Goal: Check status

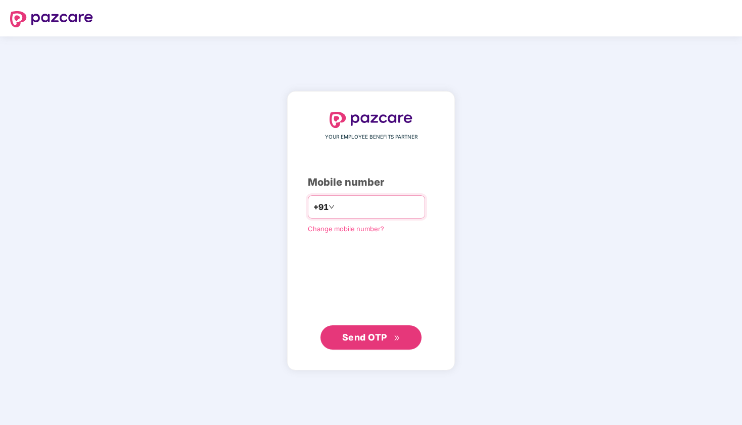
type input "**********"
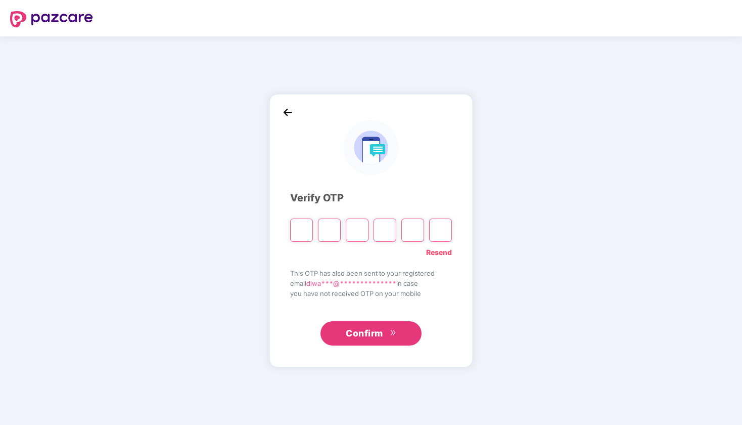
type input "*"
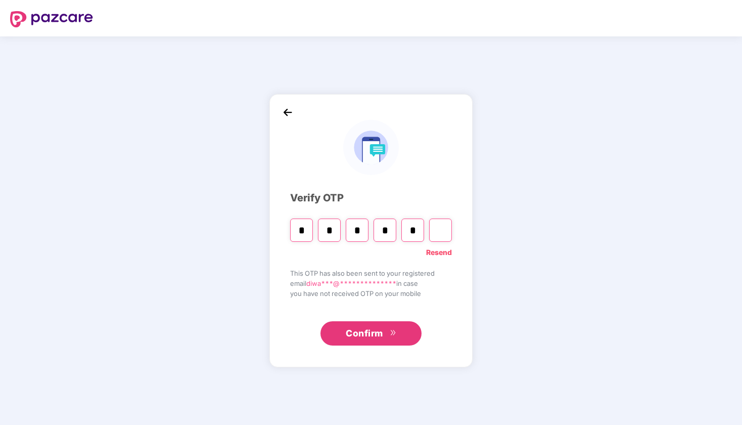
type input "*"
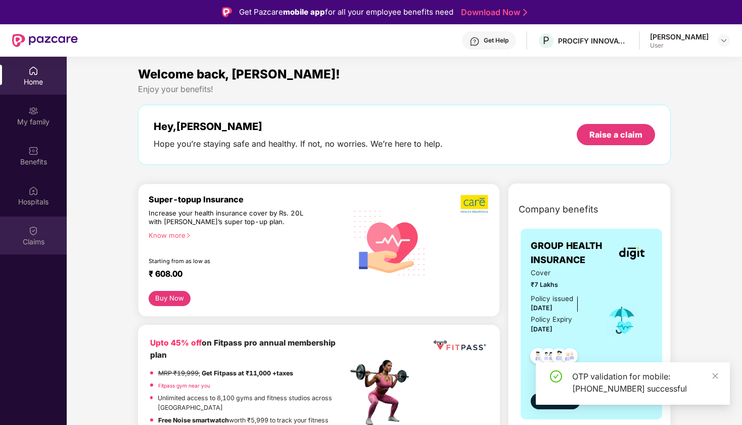
click at [40, 237] on div "Claims" at bounding box center [33, 242] width 67 height 10
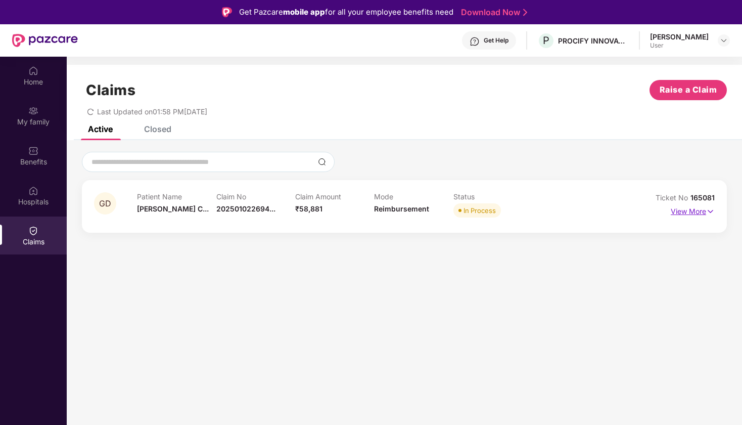
click at [681, 214] on p "View More" at bounding box center [693, 210] width 44 height 14
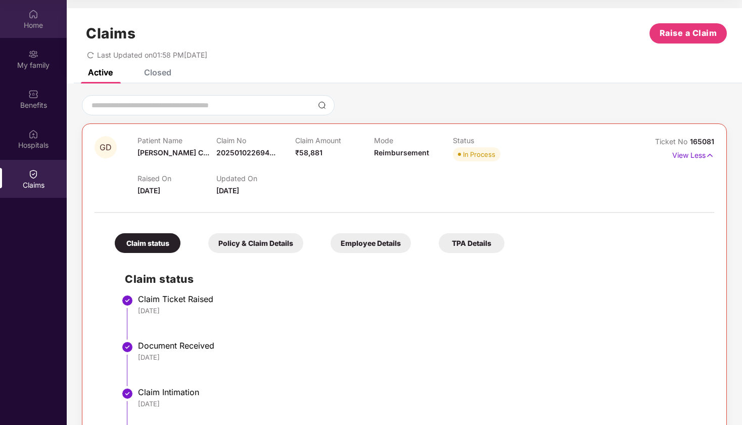
click at [36, 20] on div "Home" at bounding box center [33, 25] width 67 height 10
